Goal: Check status: Check status

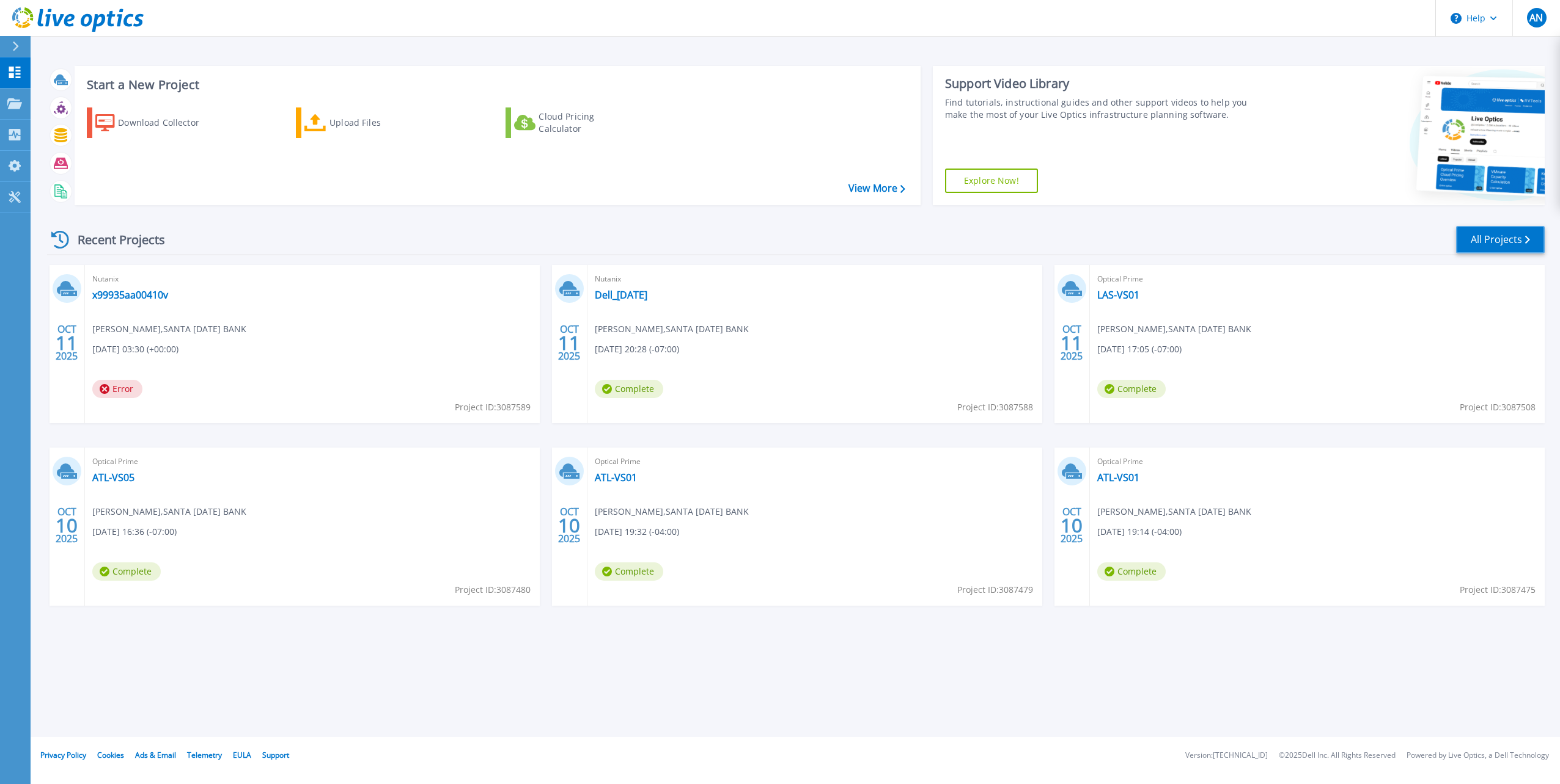
click at [1500, 241] on link "All Projects" at bounding box center [1500, 239] width 89 height 27
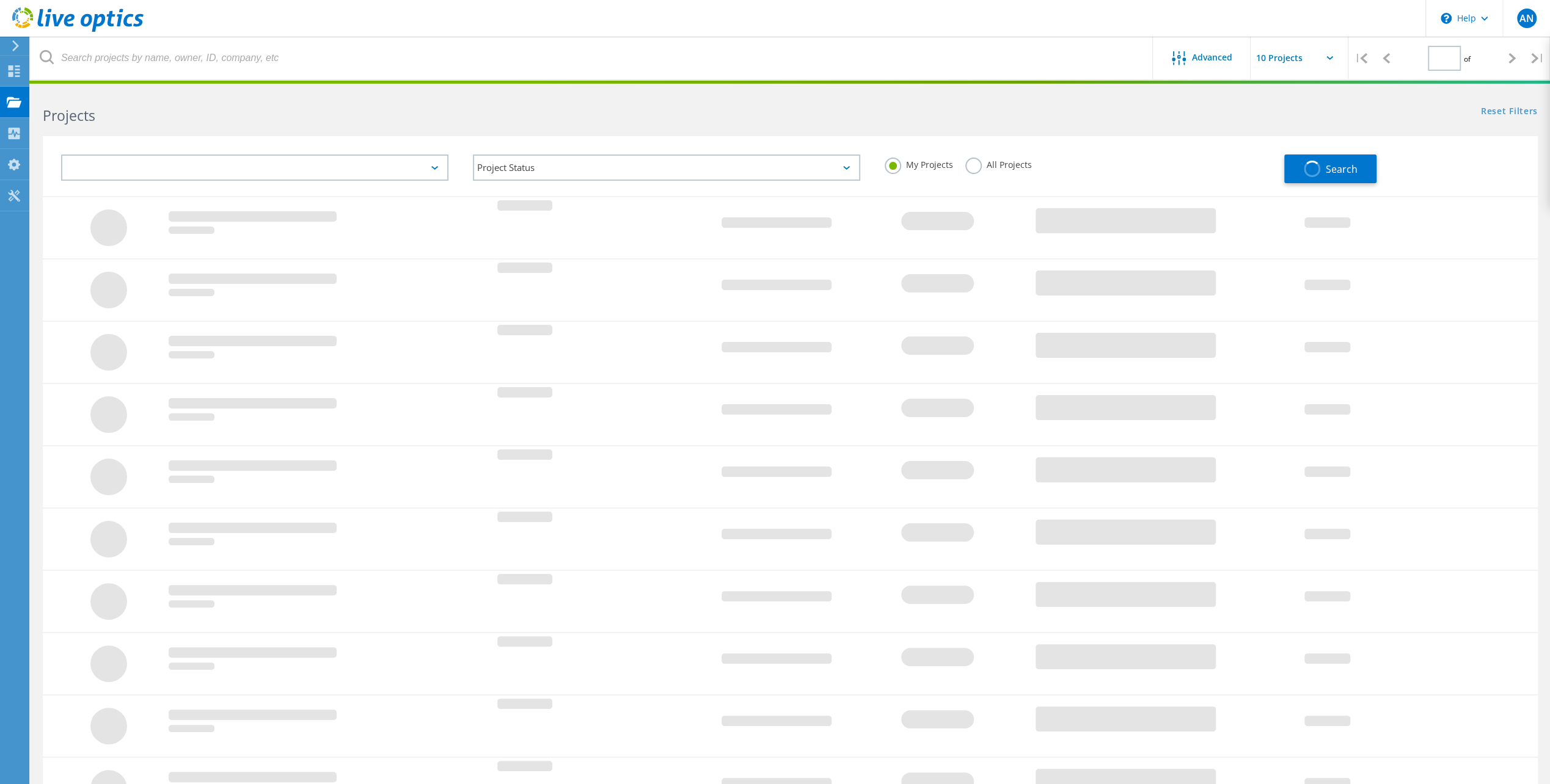
type input "1"
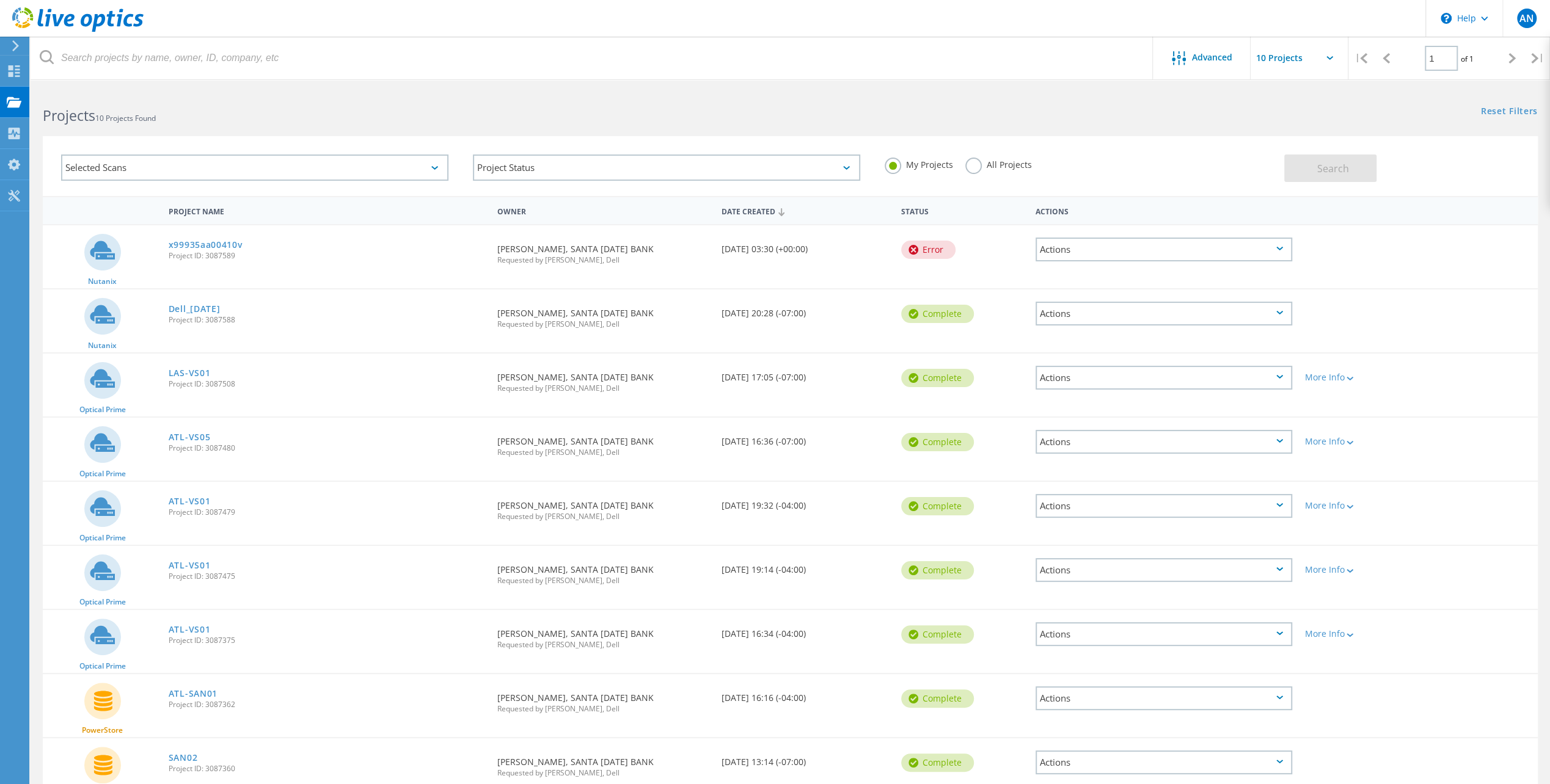
click at [1111, 248] on div "Actions" at bounding box center [1164, 250] width 256 height 24
click at [1121, 225] on div "Project Details" at bounding box center [1164, 230] width 254 height 19
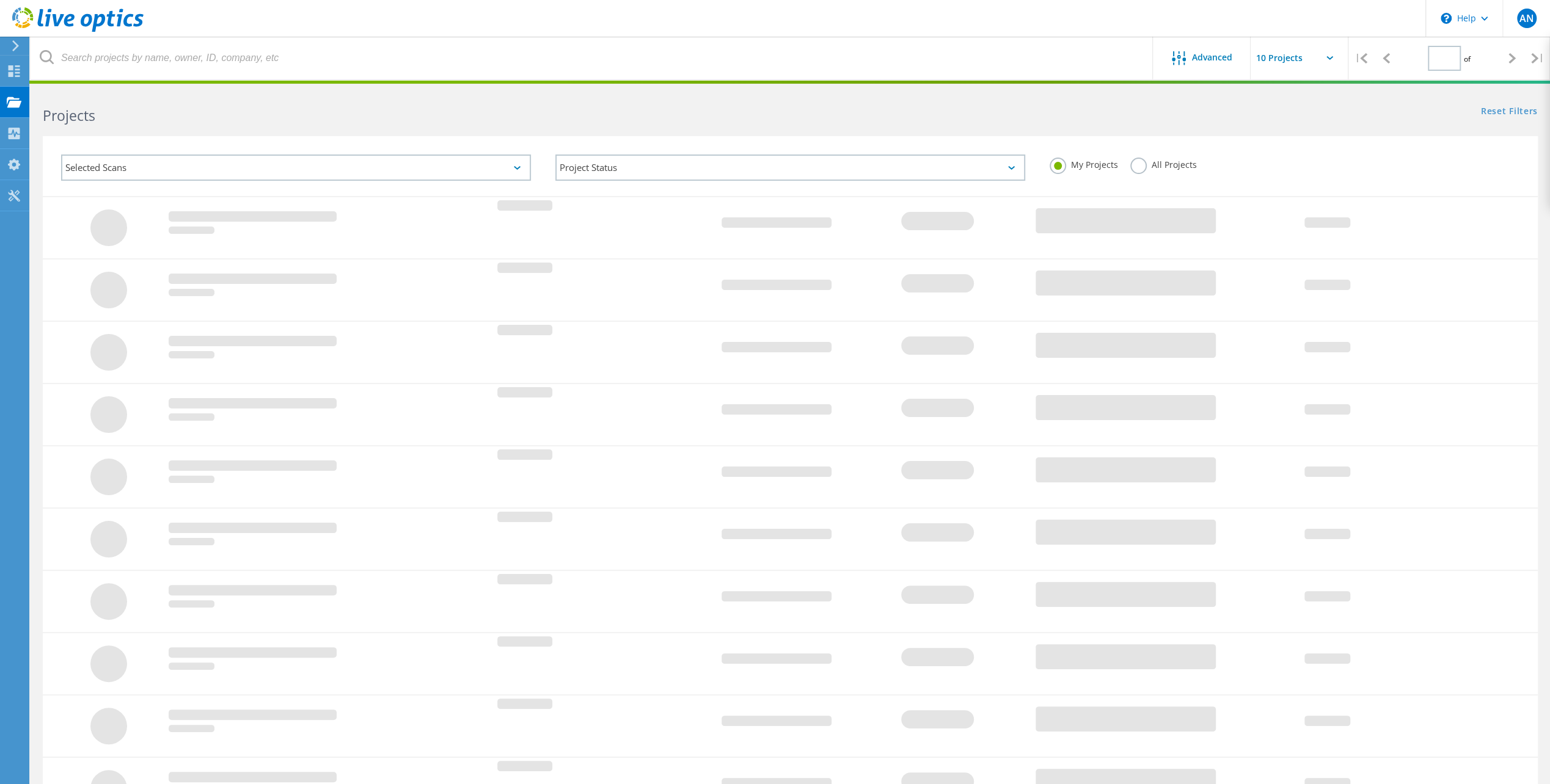
type input "1"
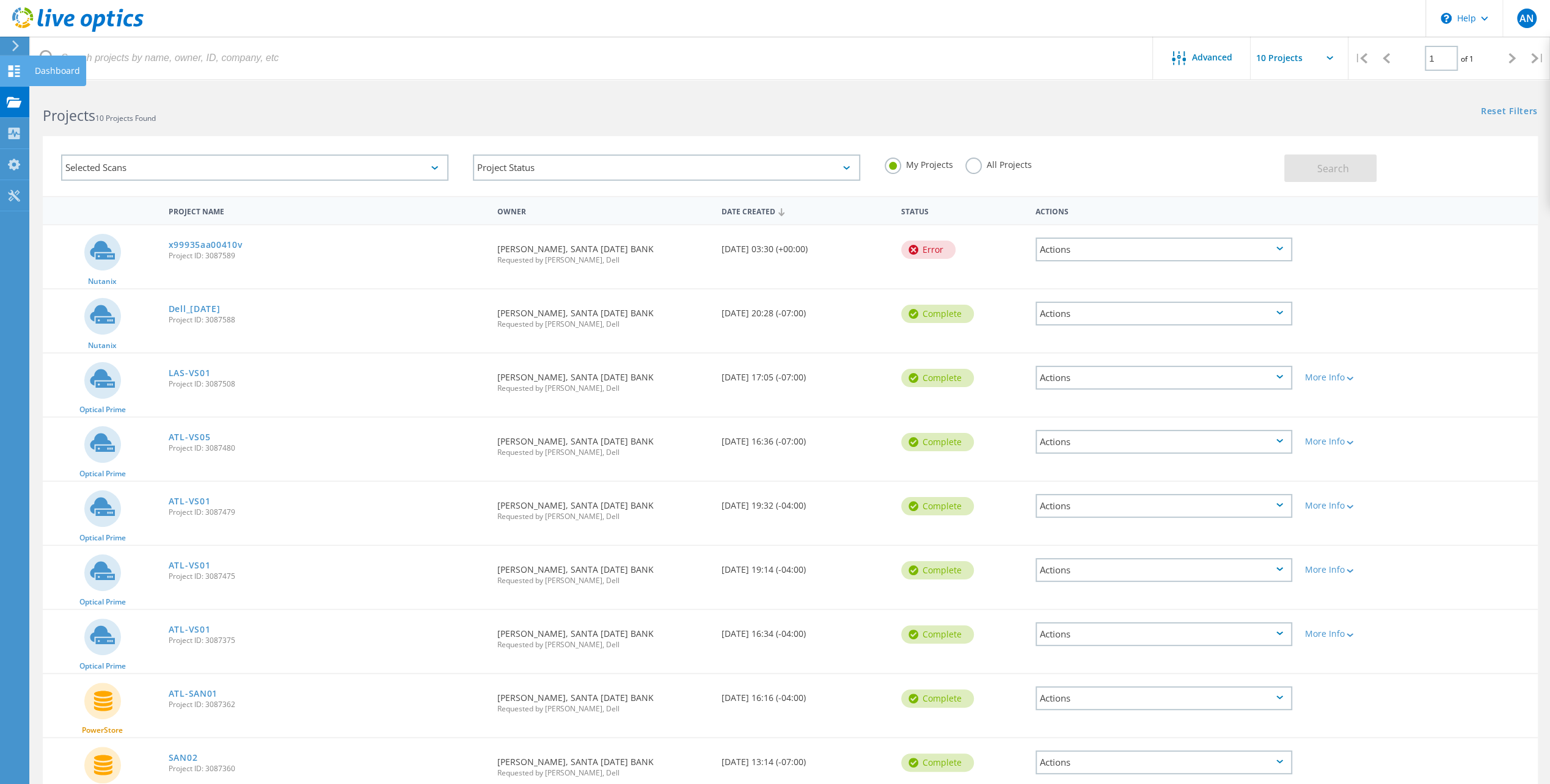
click at [20, 76] on icon at bounding box center [14, 71] width 15 height 12
